Goal: Task Accomplishment & Management: Use online tool/utility

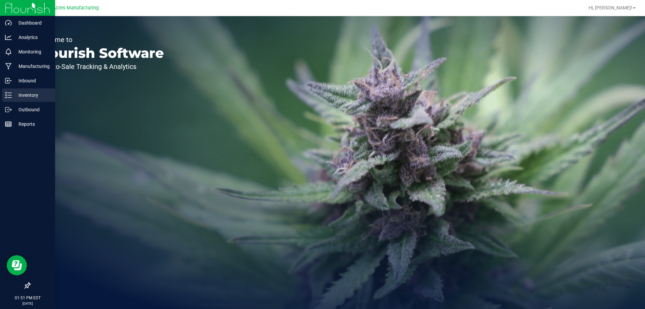
click at [2, 91] on link "Inventory" at bounding box center [27, 95] width 55 height 14
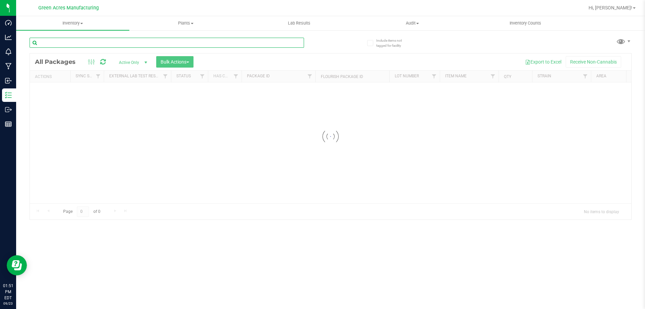
click at [47, 39] on input "text" at bounding box center [167, 43] width 275 height 10
type input "636294"
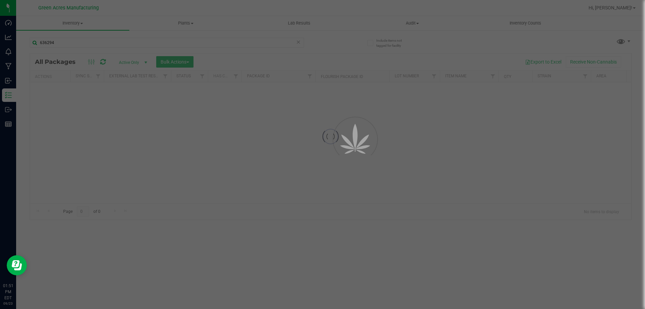
click at [236, 156] on div at bounding box center [331, 136] width 602 height 166
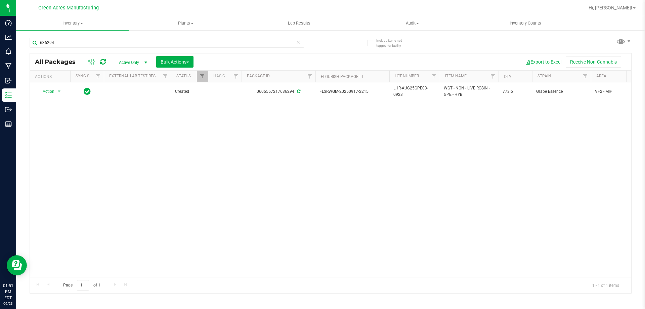
click at [66, 31] on div "Include items not tagged for facility 636294 All Packages Active Only Active On…" at bounding box center [330, 132] width 629 height 205
click at [67, 28] on uib-tab-heading "Inventory All packages All inventory Waste log Create inventory" at bounding box center [72, 23] width 113 height 14
click at [61, 80] on span "From bill of materials" at bounding box center [46, 81] width 61 height 6
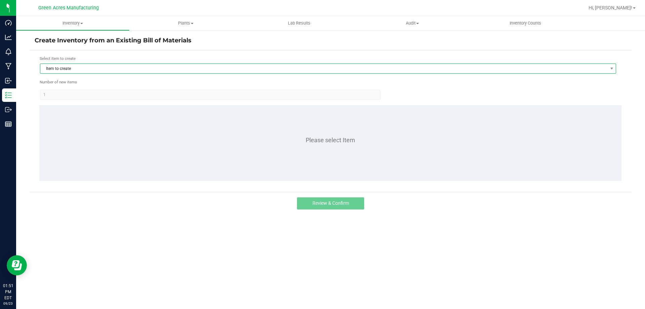
click at [149, 67] on span "Item to create" at bounding box center [323, 68] width 567 height 9
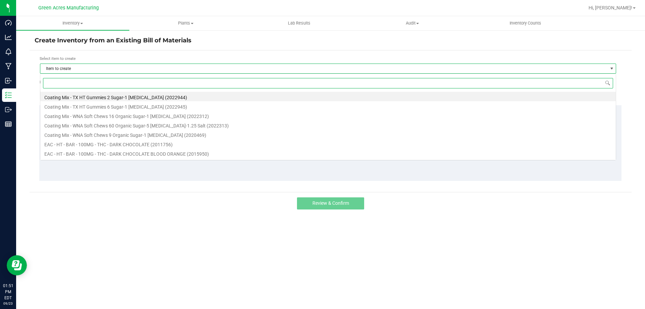
scroll to position [10, 576]
type input "GPE"
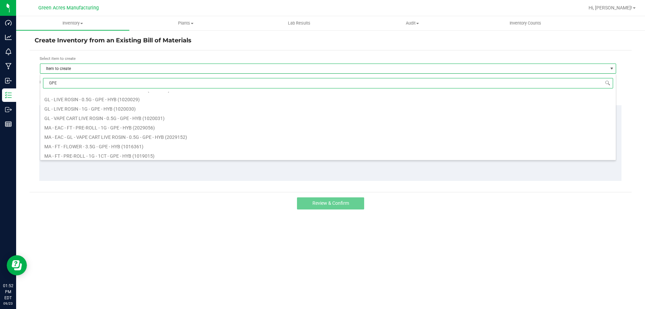
scroll to position [101, 0]
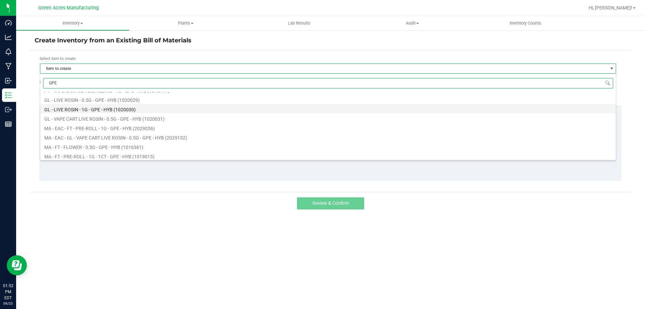
click at [109, 108] on li "GL - LIVE ROSIN - 1G - GPE - HYB (1020030)" at bounding box center [328, 108] width 576 height 9
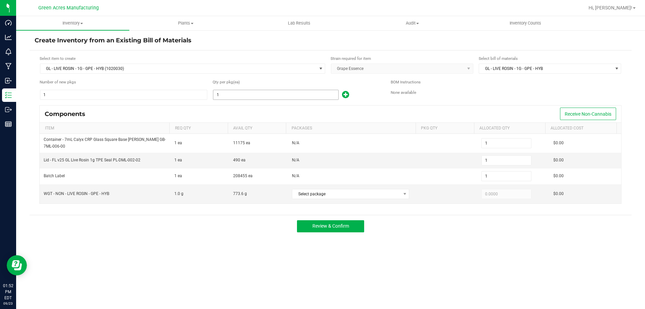
click at [237, 93] on input "1" at bounding box center [275, 94] width 125 height 9
type input "4"
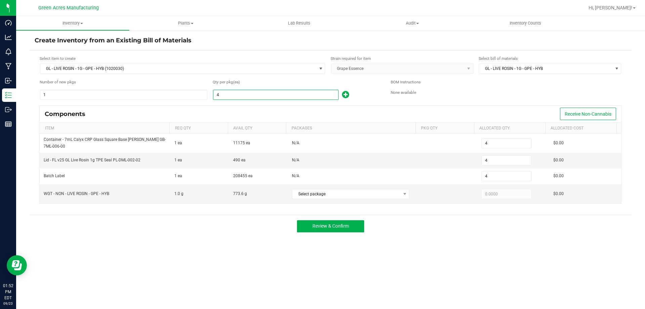
type input "47"
type input "471"
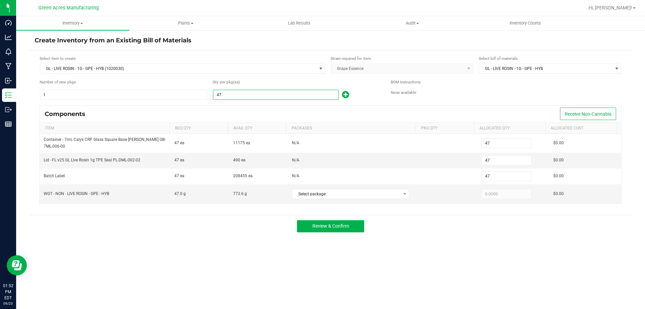
type input "471"
click at [369, 189] on span "Select package" at bounding box center [350, 194] width 117 height 10
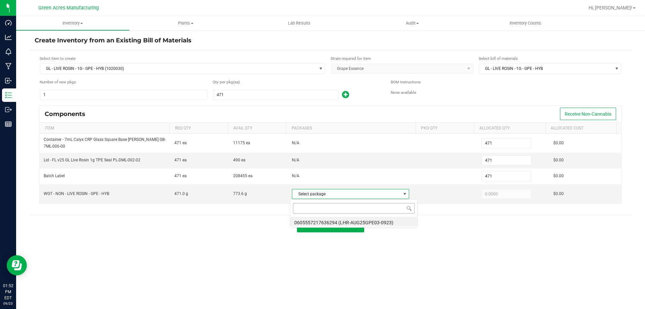
scroll to position [10, 116]
click at [376, 221] on li "0605557217636294 (LHR-AUG25GPE03-0923)" at bounding box center [353, 221] width 127 height 9
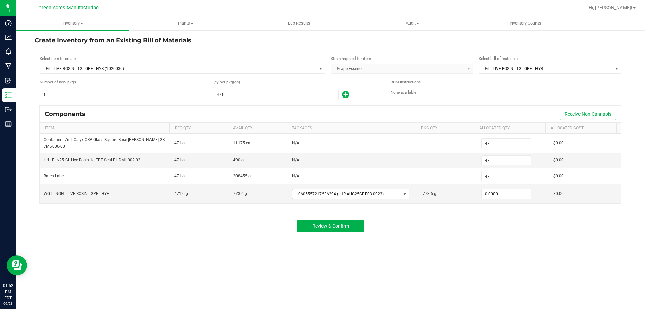
type input "471.0000"
click at [344, 229] on span "Review & Confirm" at bounding box center [331, 225] width 37 height 5
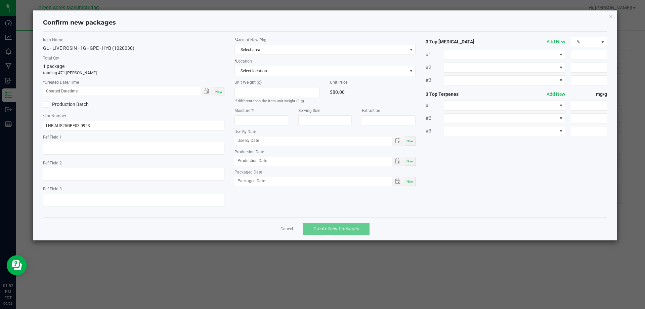
click at [225, 91] on div "Item Name GL - LIVE ROSIN - 1G - GPE - HYB (1020030) Total Qty 1 package totali…" at bounding box center [134, 124] width 192 height 175
click at [224, 92] on div "Now" at bounding box center [219, 91] width 11 height 9
type input "[DATE] 01:52 PM"
click at [264, 52] on span "Select area" at bounding box center [321, 49] width 172 height 9
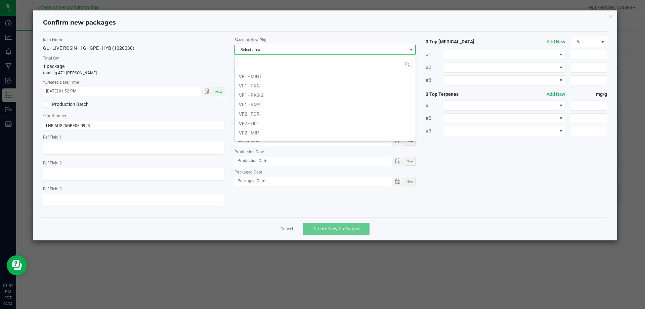
scroll to position [337, 0]
click at [265, 98] on li "VF2 - MIP" at bounding box center [325, 97] width 181 height 9
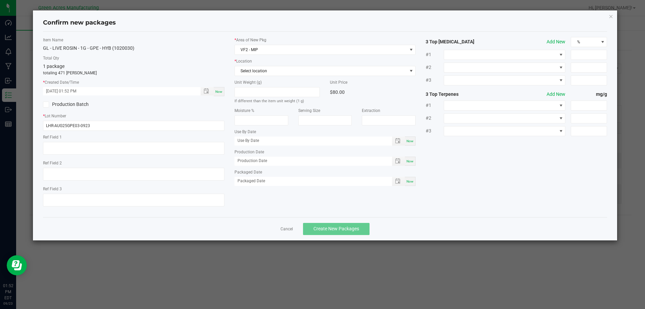
click at [269, 80] on label "Unit Weight (g)" at bounding box center [278, 82] width 86 height 6
click at [272, 77] on div "* Area of New Pkg VF2 - MIP * Location Select location Unit Weight (g) If diffe…" at bounding box center [326, 113] width 192 height 152
click at [280, 73] on span "Select location" at bounding box center [321, 70] width 172 height 9
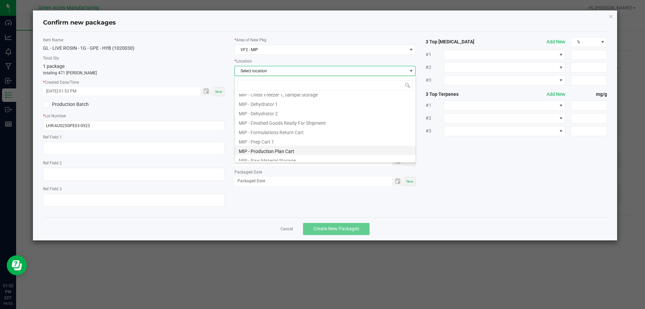
scroll to position [55, 0]
click at [289, 131] on li "MIP - Production Plan Cart" at bounding box center [325, 127] width 181 height 9
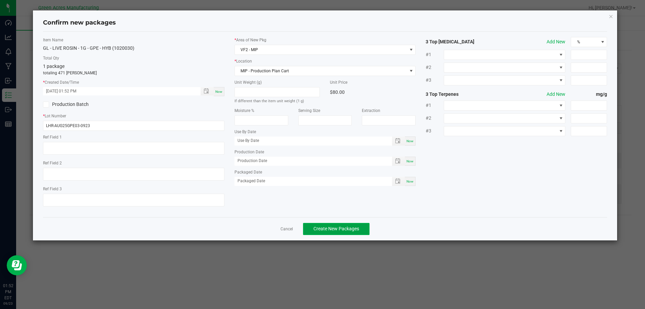
click at [316, 229] on span "Create New Packages" at bounding box center [337, 228] width 46 height 5
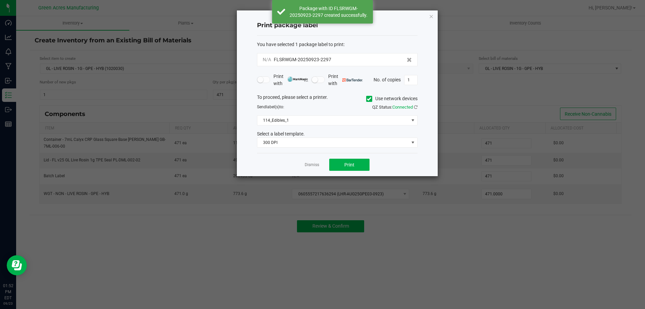
click at [292, 115] on div "To proceed, please select a printer. Use network devices Send label(s) to: QZ S…" at bounding box center [337, 121] width 161 height 54
click at [308, 121] on span "114_Edibles_1" at bounding box center [333, 120] width 152 height 9
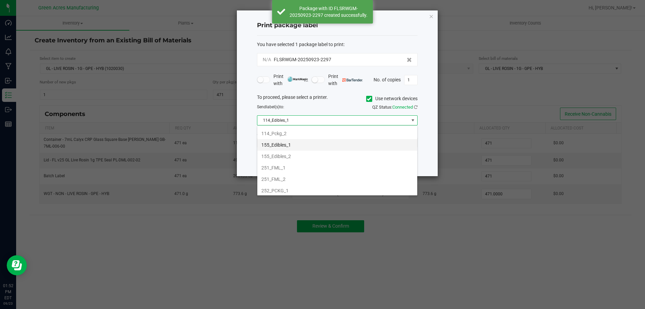
scroll to position [67, 0]
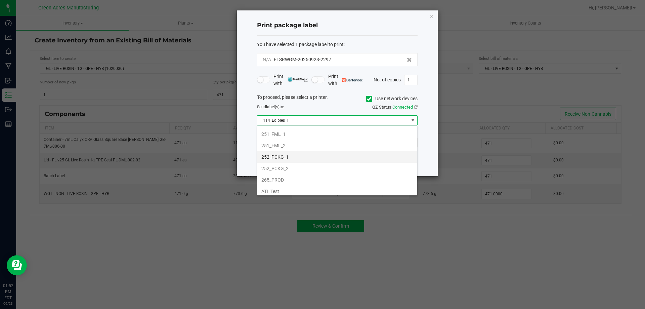
click at [278, 156] on li "252_PCKG_1" at bounding box center [337, 156] width 160 height 11
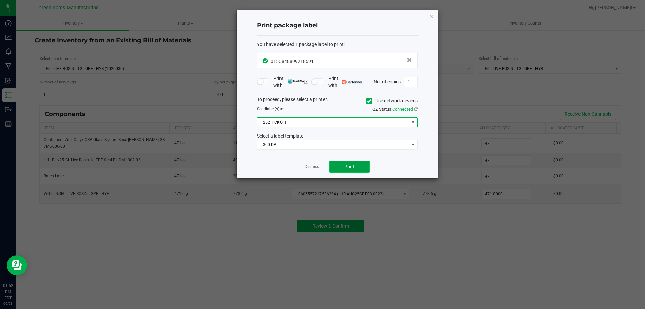
click at [337, 167] on button "Print" at bounding box center [349, 167] width 40 height 12
click at [307, 165] on link "Dismiss" at bounding box center [312, 167] width 14 height 6
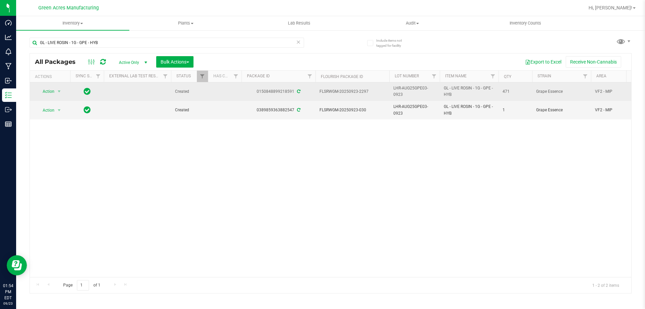
click at [414, 89] on span "LHR-AUG25GPE03-0923" at bounding box center [415, 91] width 42 height 13
click at [414, 89] on input "LHR-AUG25GPE03-0923" at bounding box center [413, 91] width 48 height 10
click at [433, 138] on div "Action Action Adjust qty Create package Edit attributes Global inventory Locate…" at bounding box center [331, 179] width 602 height 195
click at [624, 1] on nav "Green Acres Manufacturing Hi, [PERSON_NAME]!" at bounding box center [330, 8] width 629 height 16
click at [622, 12] on div "Hi, [PERSON_NAME]!" at bounding box center [612, 8] width 52 height 12
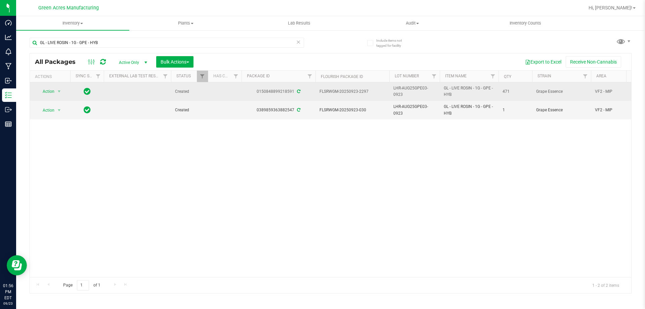
click at [625, 12] on div "Hi, [PERSON_NAME]!" at bounding box center [612, 8] width 52 height 12
click at [622, 9] on span "Hi, [PERSON_NAME]!" at bounding box center [611, 7] width 44 height 5
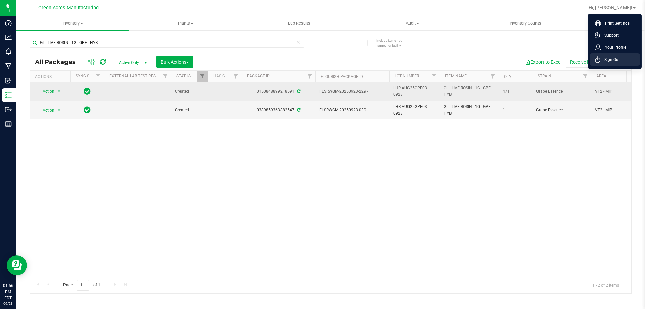
click at [626, 59] on li "Sign Out" at bounding box center [615, 59] width 50 height 12
